Goal: Task Accomplishment & Management: Use online tool/utility

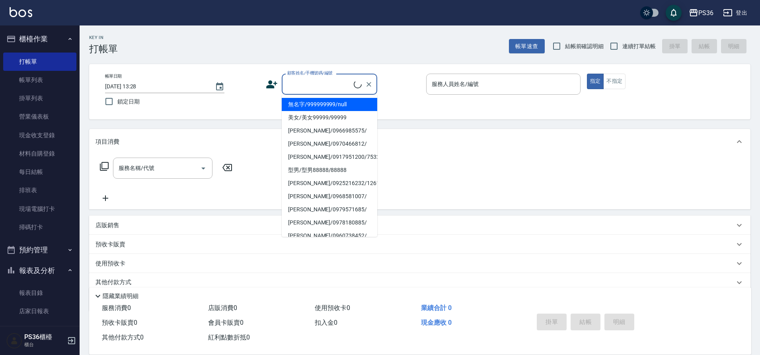
click at [305, 87] on input "顧客姓名/手機號碼/編號" at bounding box center [319, 84] width 68 height 14
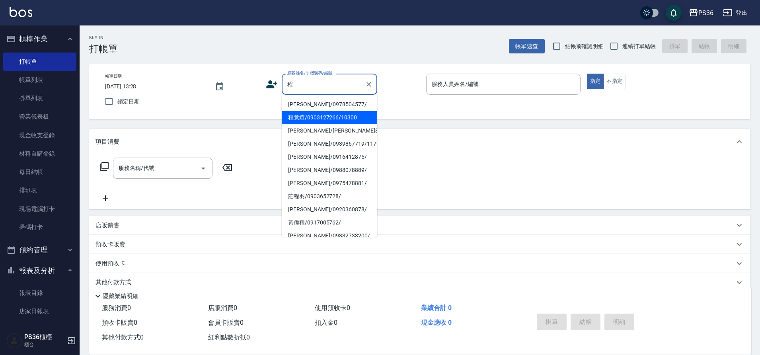
click at [310, 120] on li "程意媗/0903127266/10300" at bounding box center [330, 117] width 96 height 13
type input "程意媗/0903127266/10300"
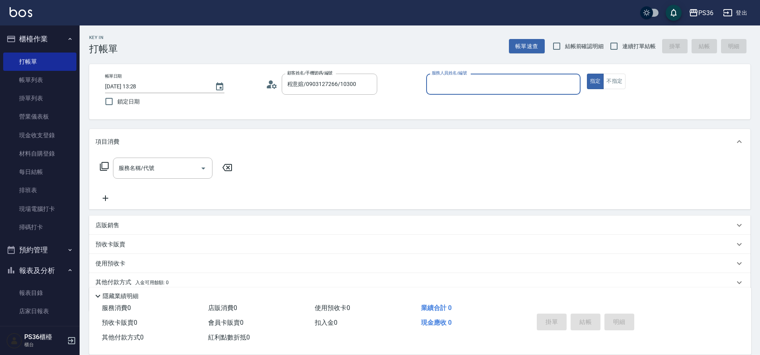
type input "小布-9"
click at [272, 85] on icon at bounding box center [272, 84] width 12 height 12
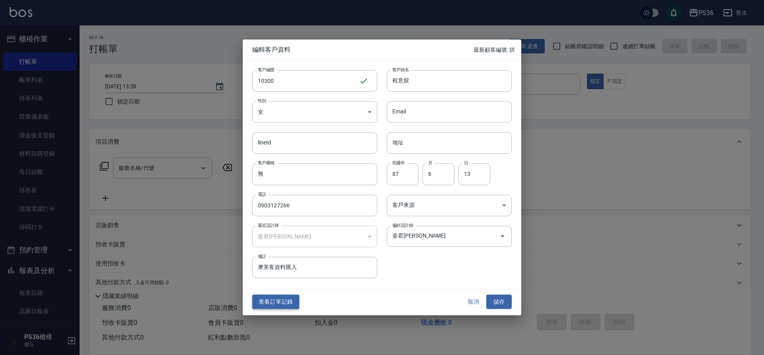
click at [277, 303] on button "查看訂單記錄" at bounding box center [275, 302] width 47 height 15
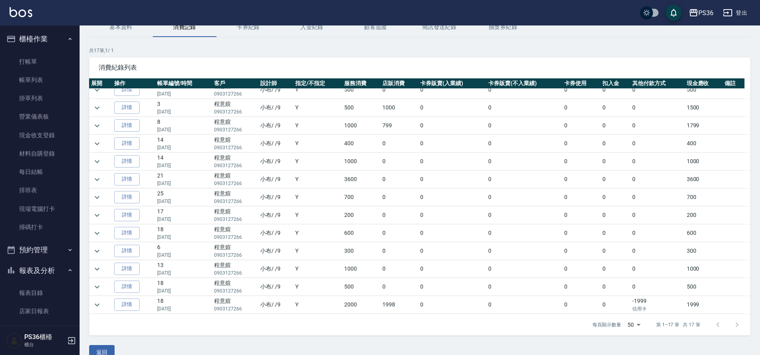
scroll to position [39, 0]
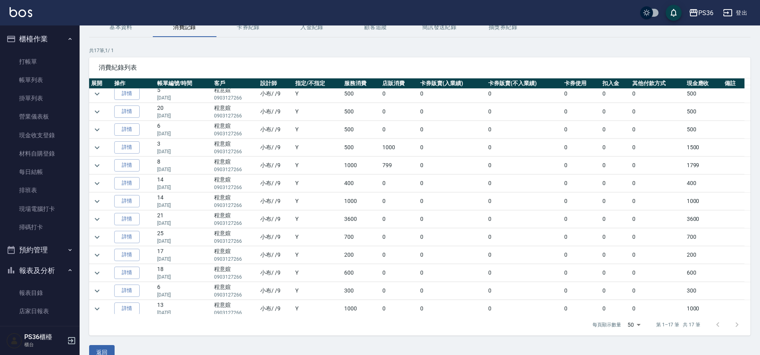
click at [280, 218] on td "小布 / /9" at bounding box center [275, 220] width 35 height 18
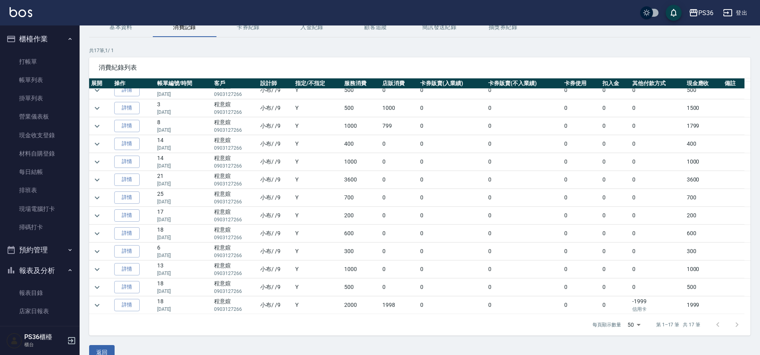
scroll to position [79, 0]
click at [290, 182] on td "小布 / /9" at bounding box center [275, 180] width 35 height 18
click at [99, 305] on icon "expand row" at bounding box center [97, 305] width 10 height 10
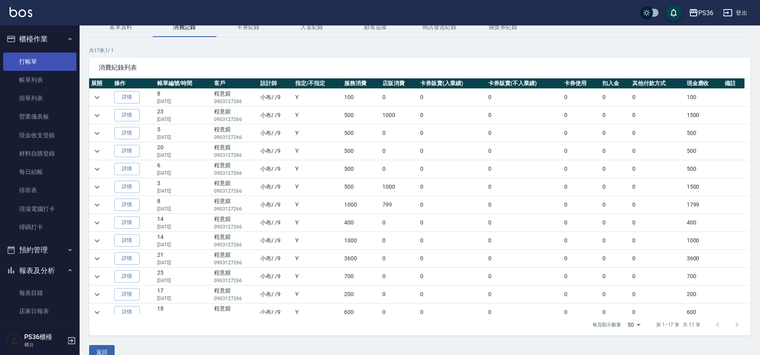
click at [33, 65] on link "打帳單" at bounding box center [39, 62] width 73 height 18
